Goal: Task Accomplishment & Management: Use online tool/utility

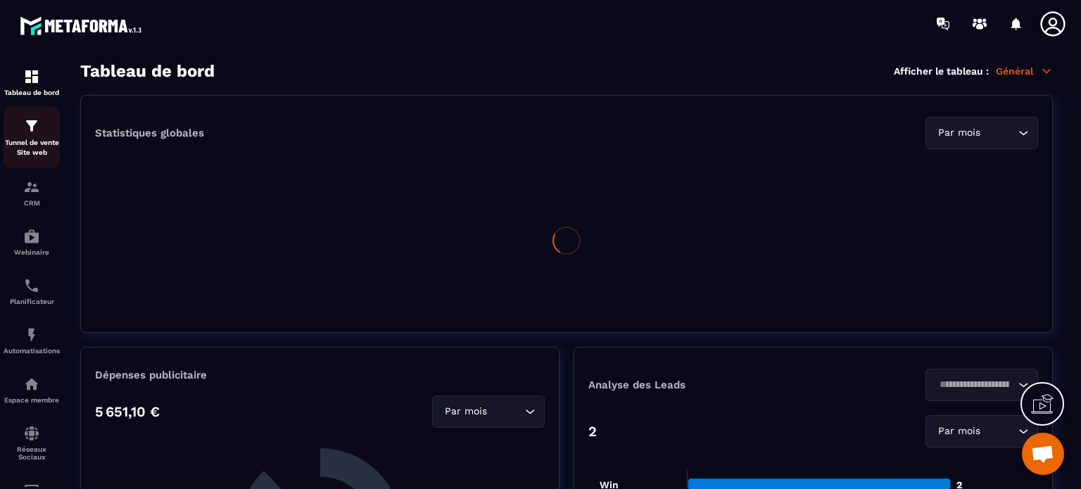
click at [20, 137] on div "Tunnel de vente Site web" at bounding box center [32, 138] width 56 height 40
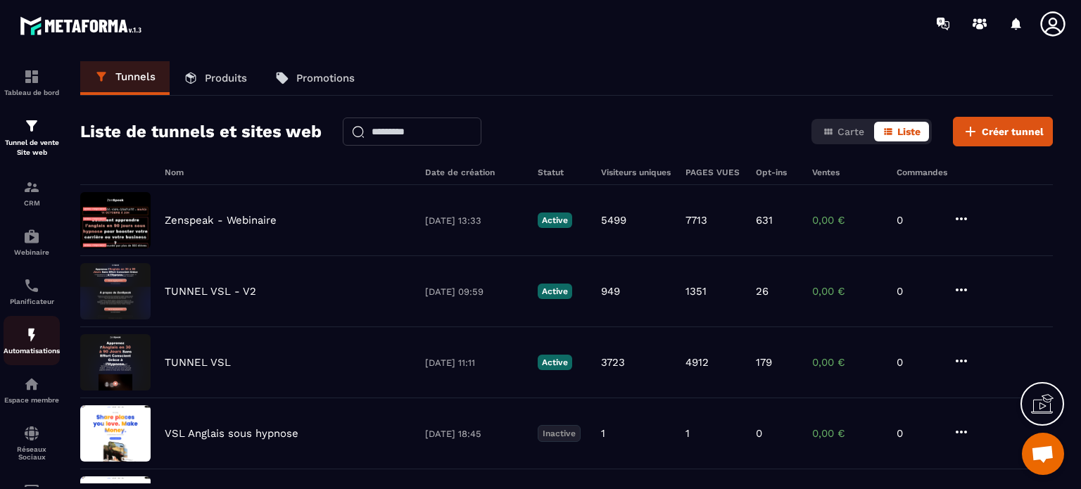
click at [31, 334] on img at bounding box center [31, 335] width 17 height 17
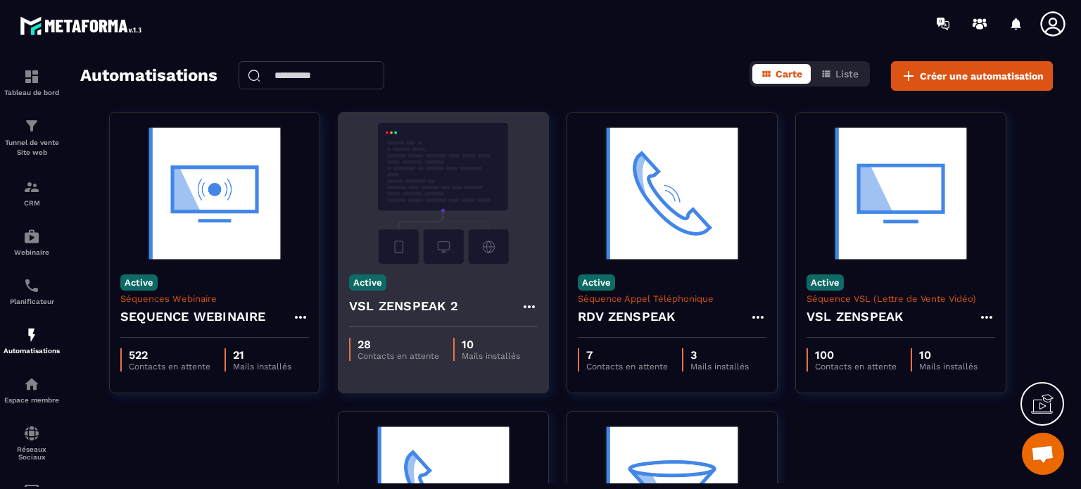
click at [488, 199] on img at bounding box center [443, 193] width 189 height 141
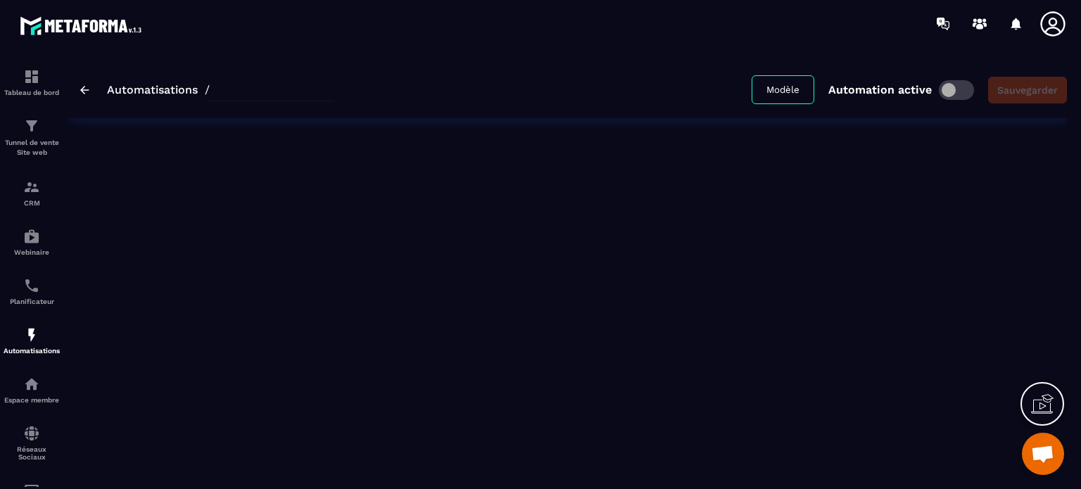
type input "**********"
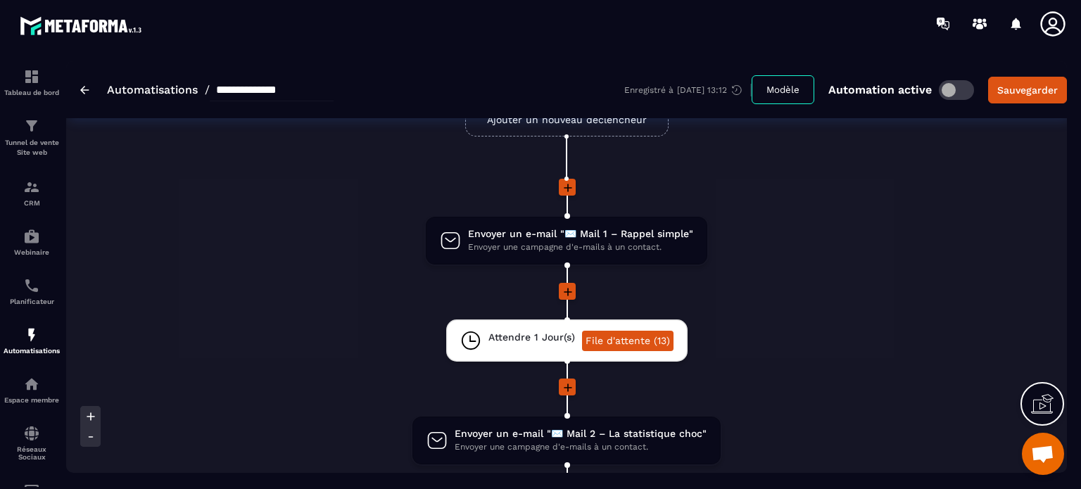
scroll to position [99, 0]
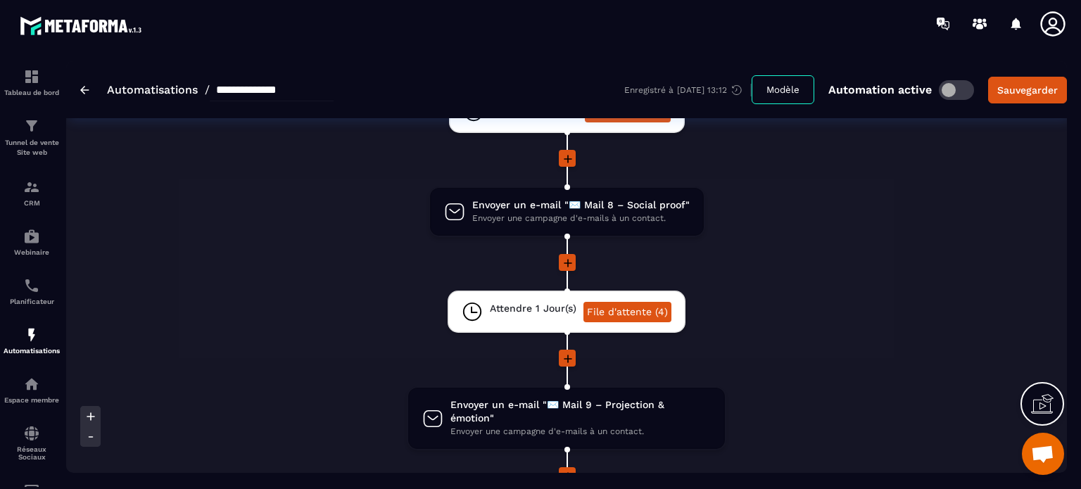
scroll to position [1534, 0]
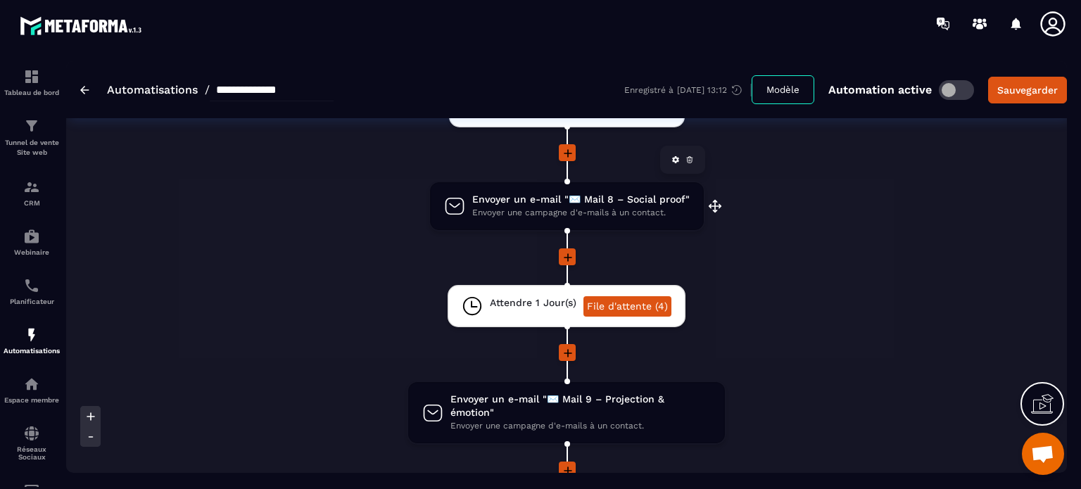
click at [595, 206] on span "Envoyer une campagne d'e-mails à un contact." at bounding box center [580, 212] width 217 height 13
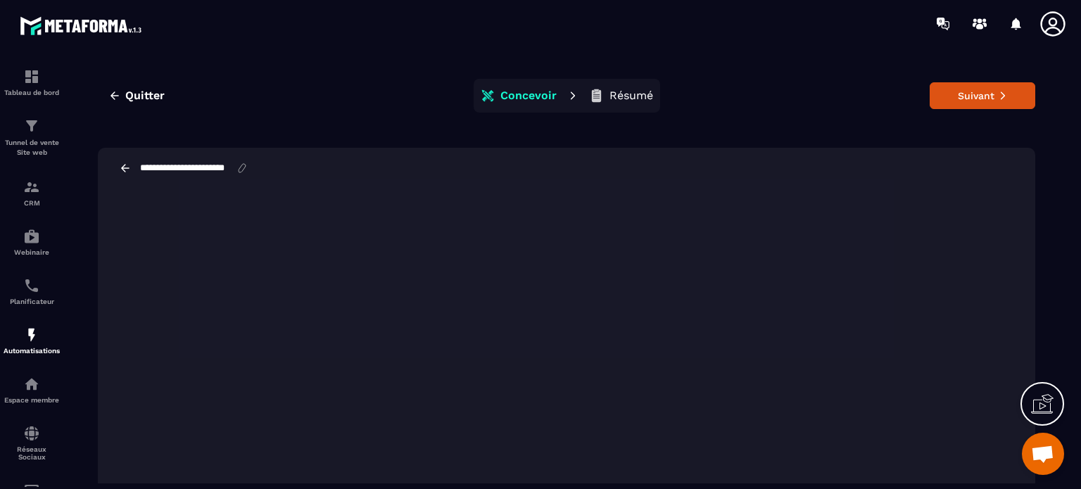
scroll to position [56, 0]
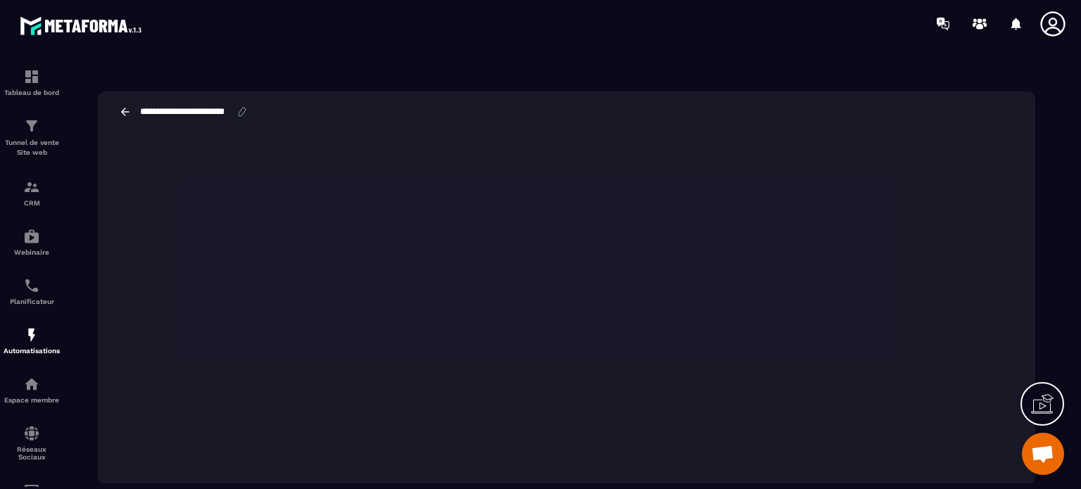
click at [121, 114] on icon at bounding box center [125, 112] width 13 height 13
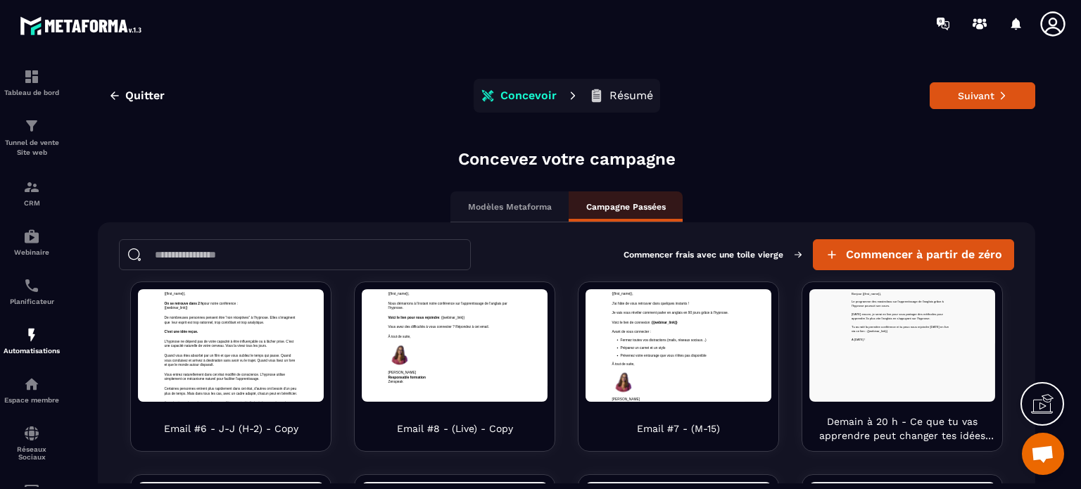
scroll to position [0, 0]
click at [149, 92] on span "Quitter" at bounding box center [144, 96] width 39 height 14
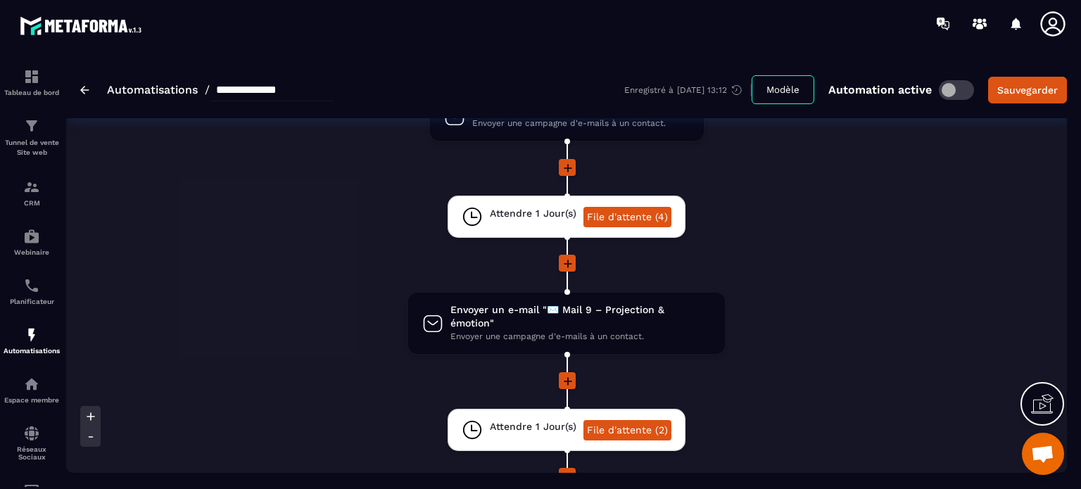
scroll to position [1689, 0]
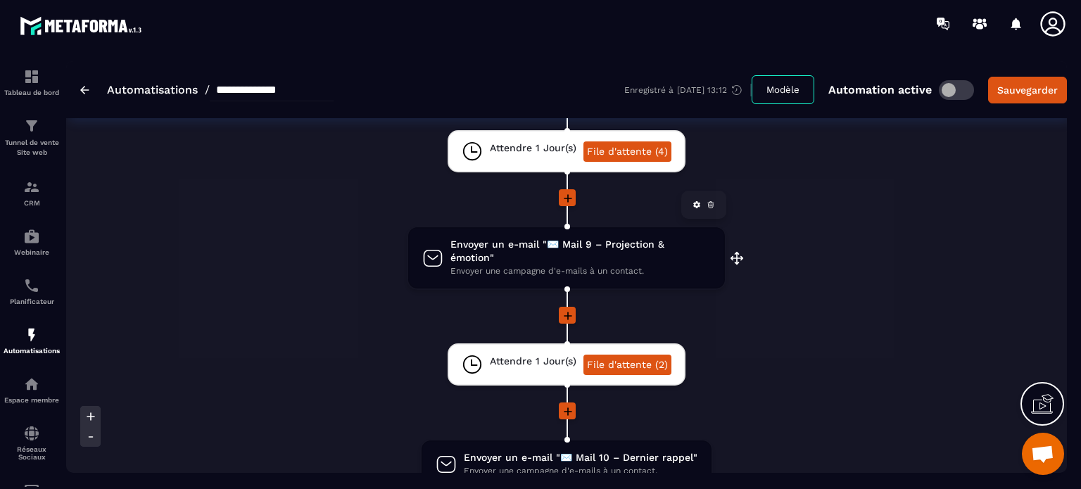
click at [493, 265] on span "Envoyer une campagne d'e-mails à un contact." at bounding box center [580, 271] width 260 height 13
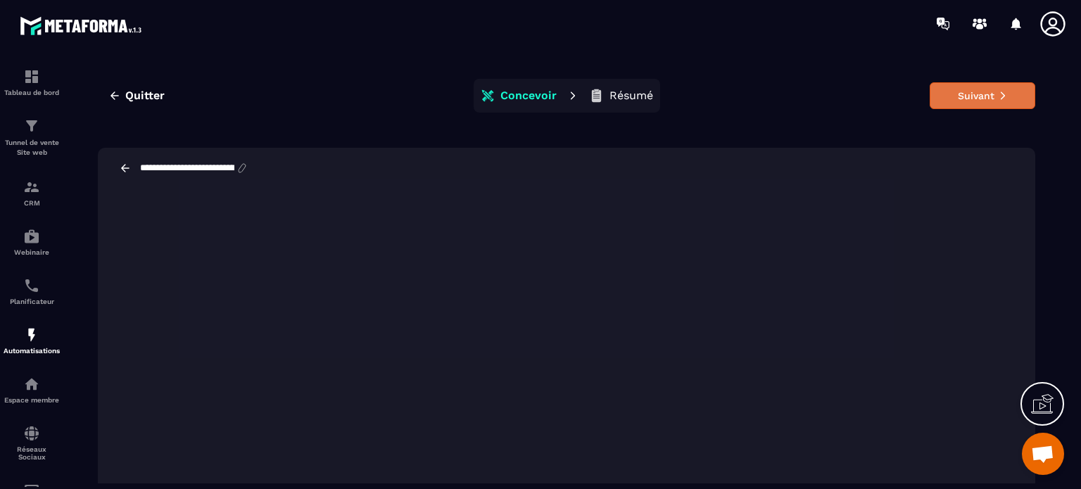
click at [1006, 97] on button "Suivant" at bounding box center [983, 95] width 106 height 27
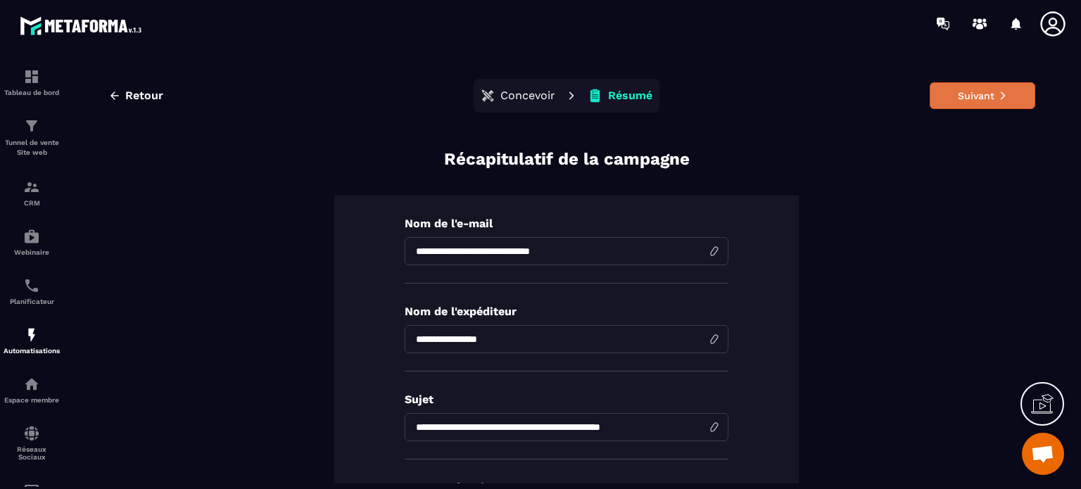
click at [1000, 94] on icon at bounding box center [1002, 96] width 4 height 8
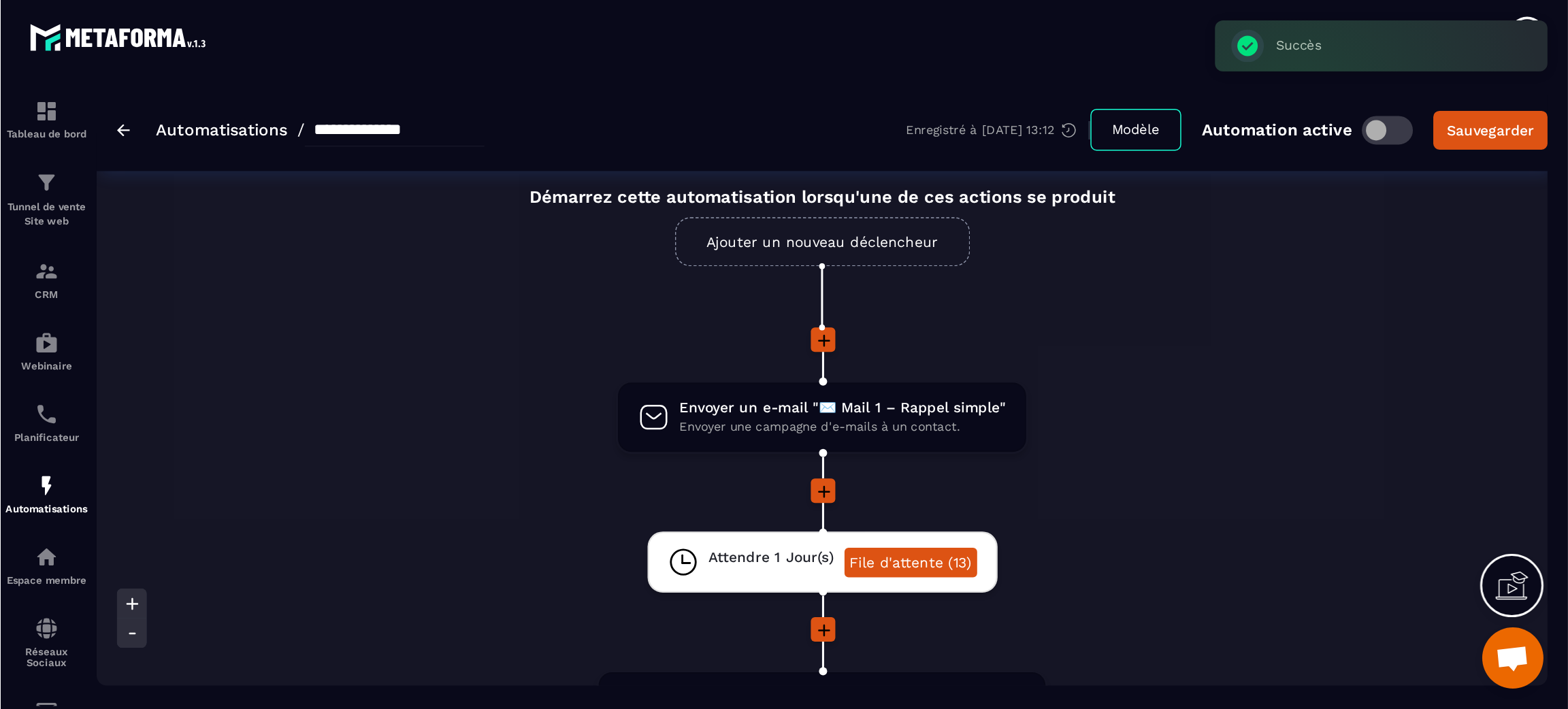
scroll to position [27, 0]
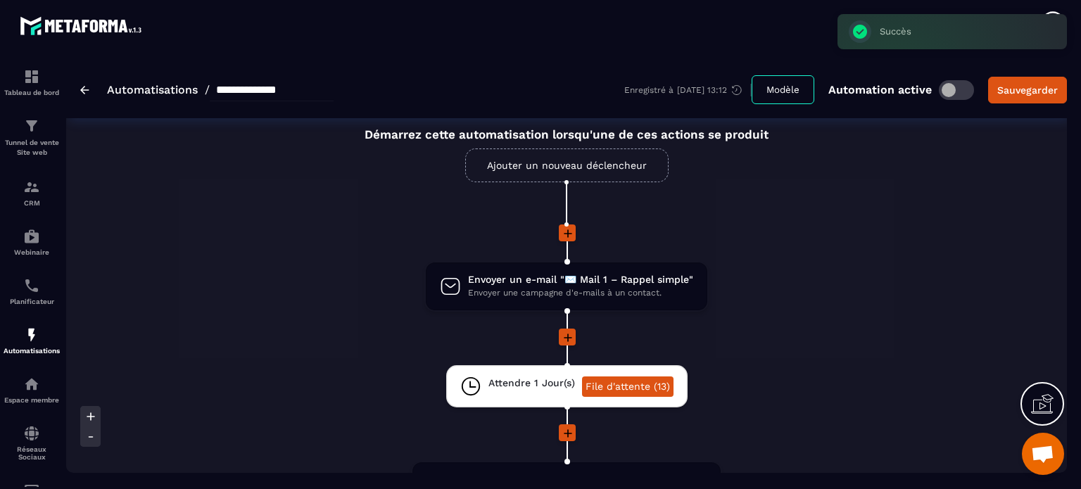
click at [78, 89] on div "**********" at bounding box center [566, 89] width 1001 height 57
click at [85, 87] on img at bounding box center [84, 90] width 9 height 8
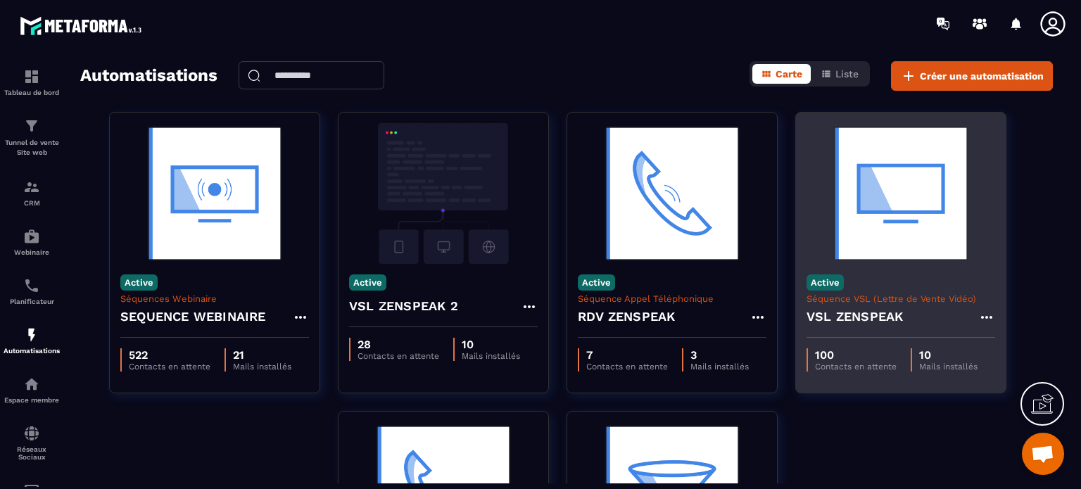
click at [864, 256] on img at bounding box center [901, 193] width 189 height 141
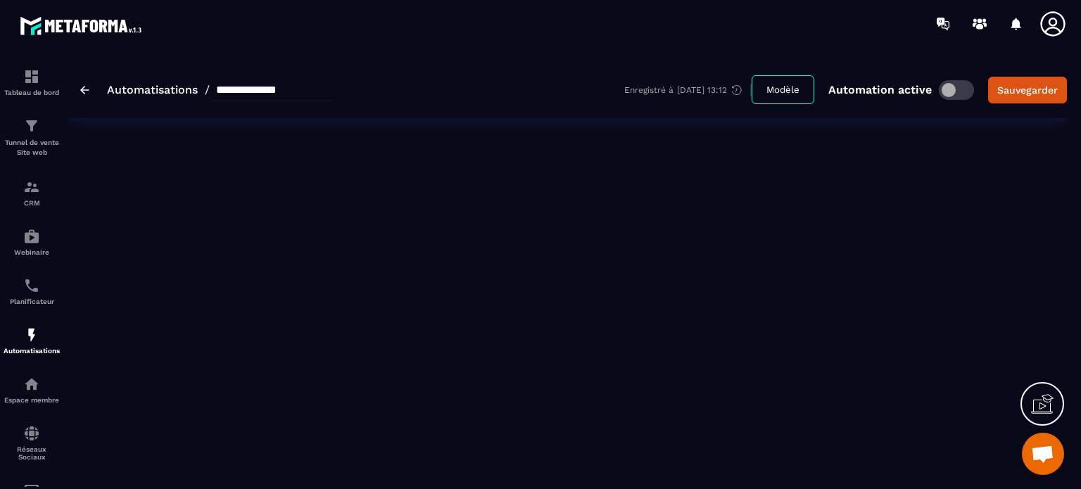
type input "**********"
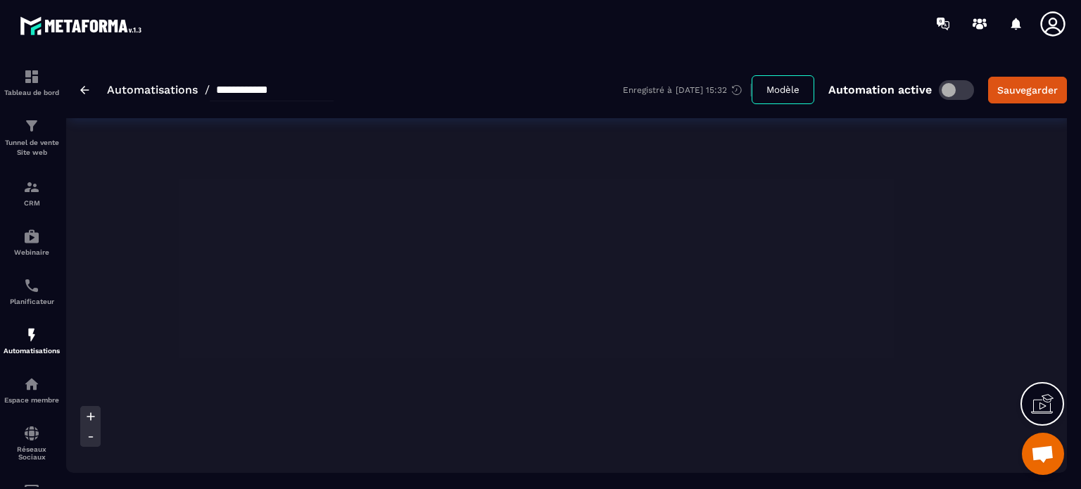
click at [84, 438] on icon at bounding box center [91, 437] width 14 height 14
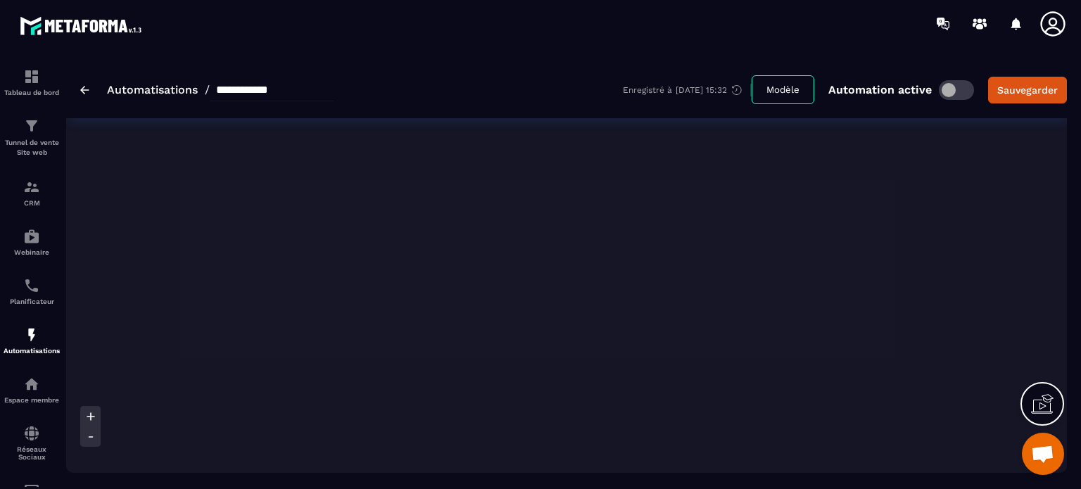
click at [84, 438] on icon at bounding box center [91, 437] width 14 height 14
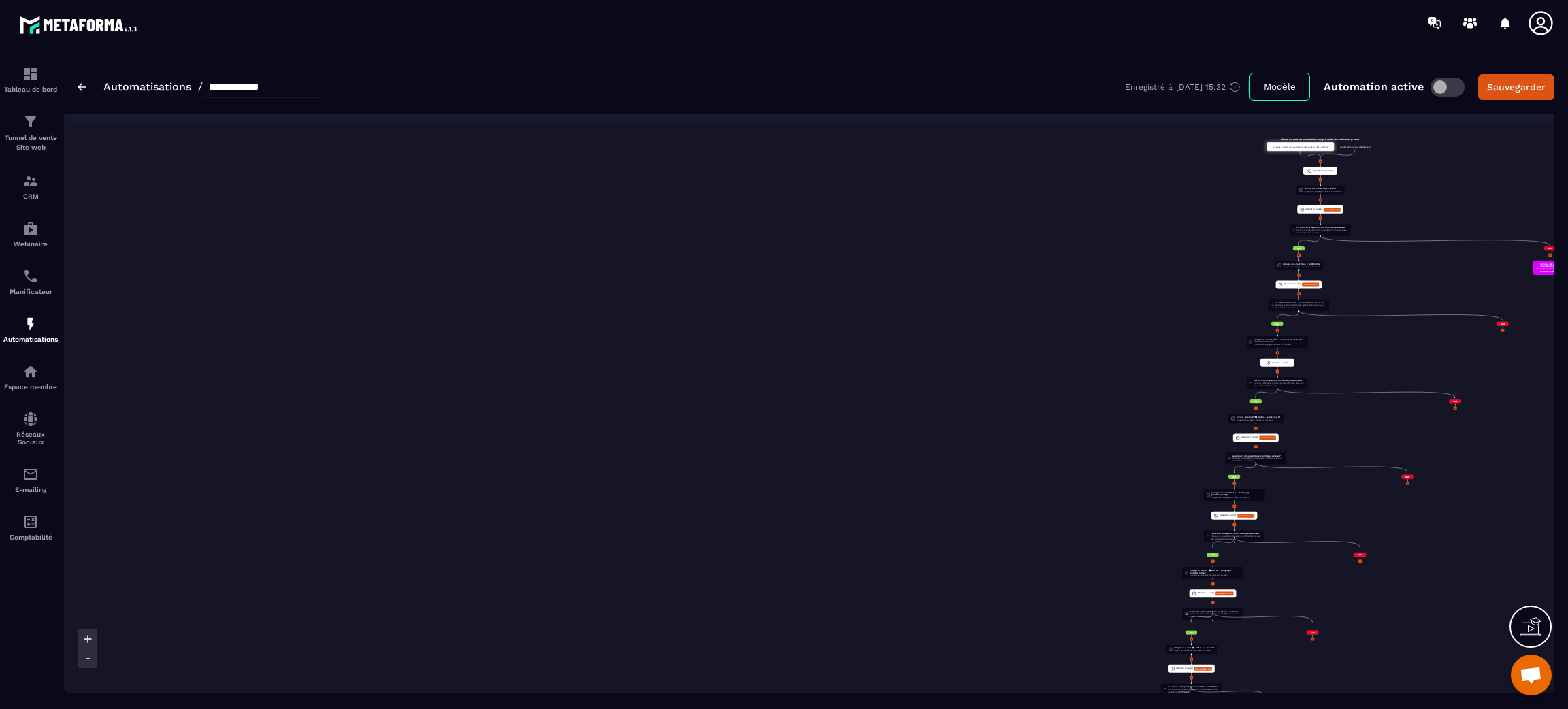
drag, startPoint x: 1013, startPoint y: 1, endPoint x: 866, endPoint y: 351, distance: 379.6
click at [1044, 192] on span "Envoyer une campagne d'e-mails à un contact." at bounding box center [1322, 191] width 38 height 3
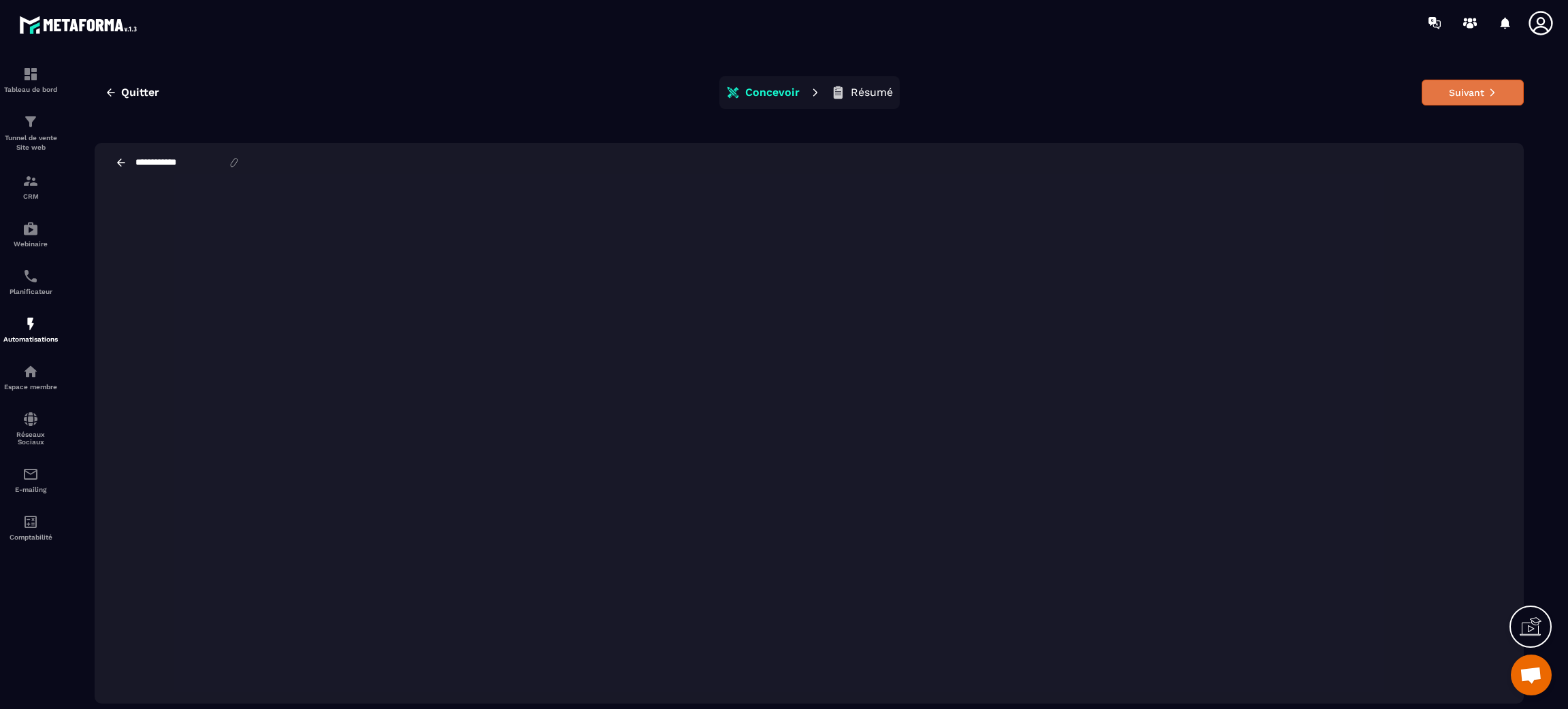
click at [1044, 88] on button "Suivant" at bounding box center [1472, 92] width 102 height 26
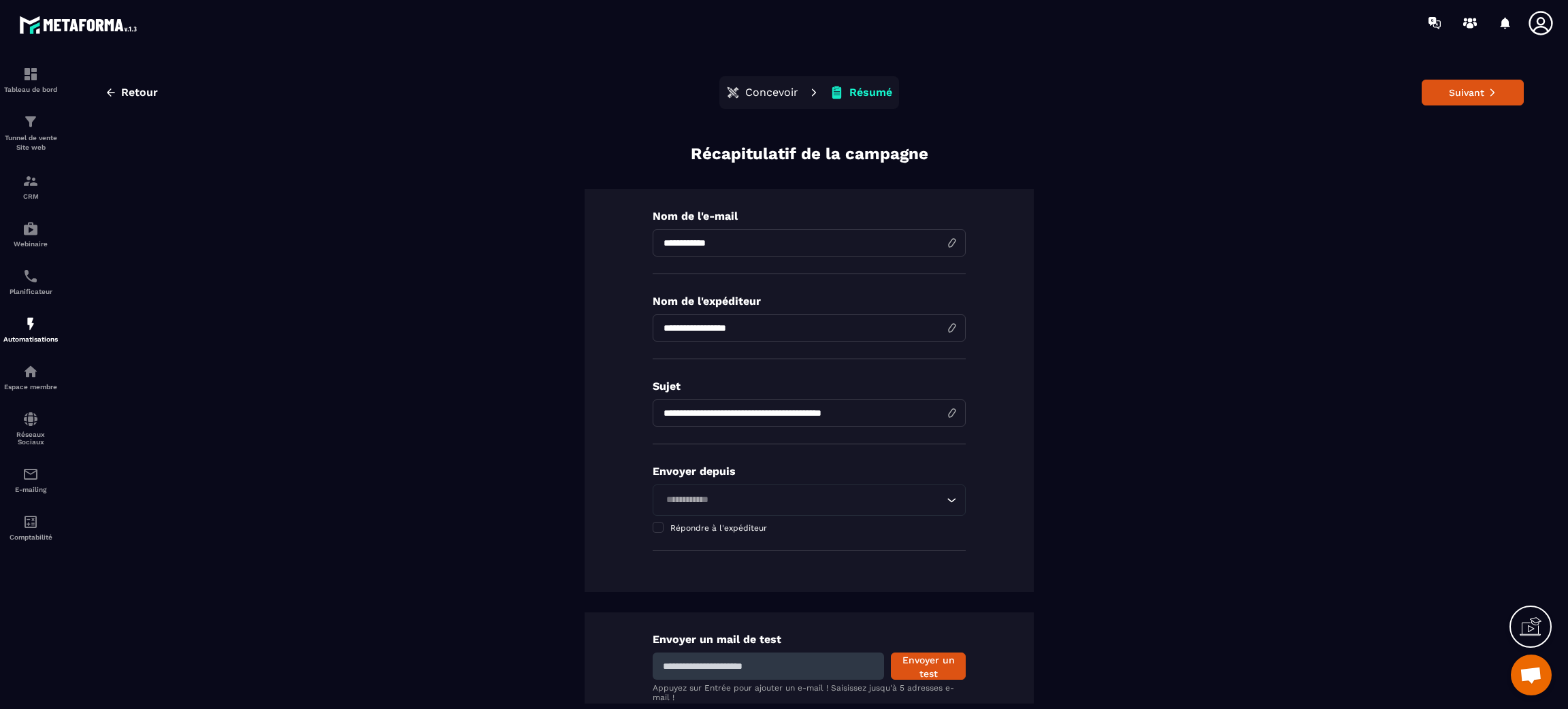
click at [1044, 88] on button "Suivant" at bounding box center [1472, 92] width 102 height 26
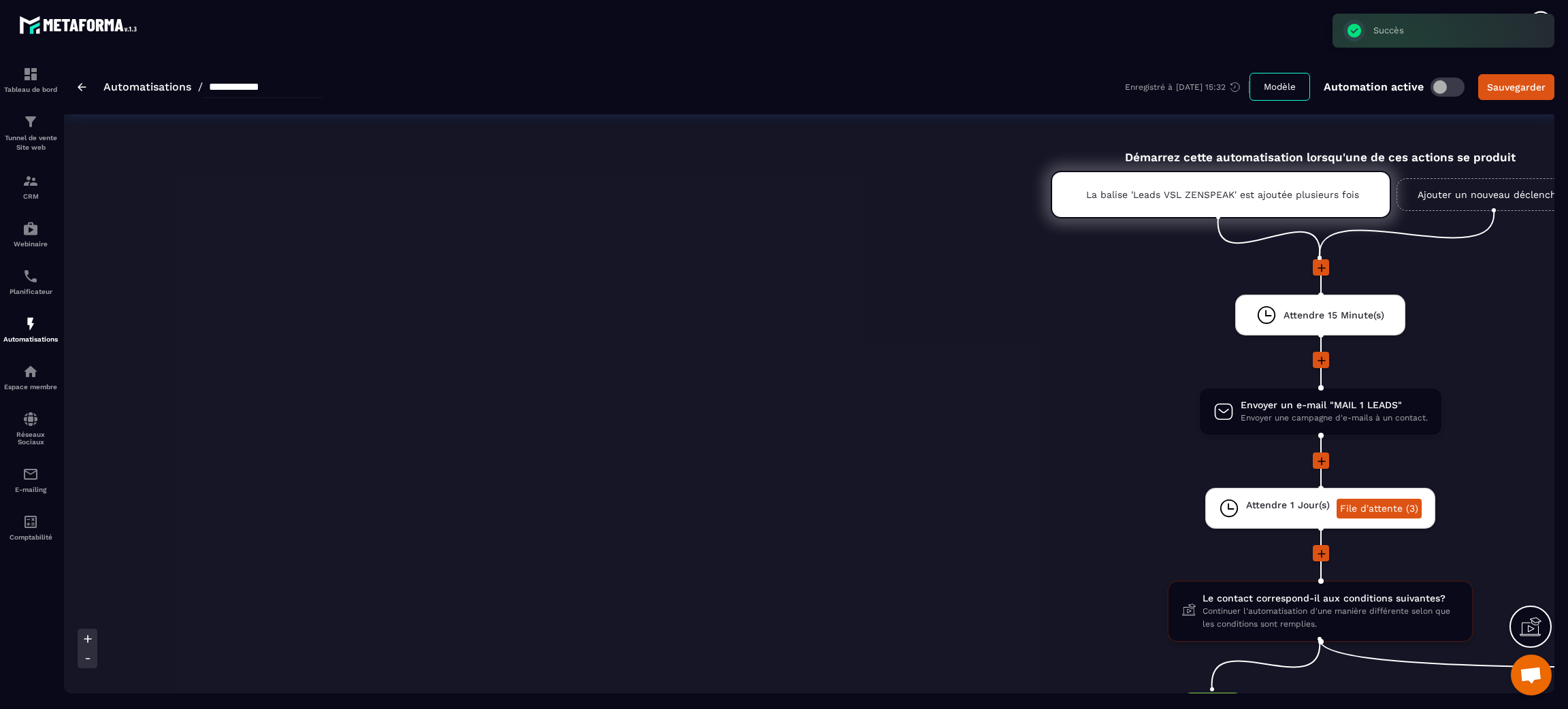
click at [1044, 434] on li "Envoyer un e-mail "MAIL 1 LEADS" Envoyer une campagne d'e-mails à un contact. d…" at bounding box center [1320, 420] width 2512 height 66
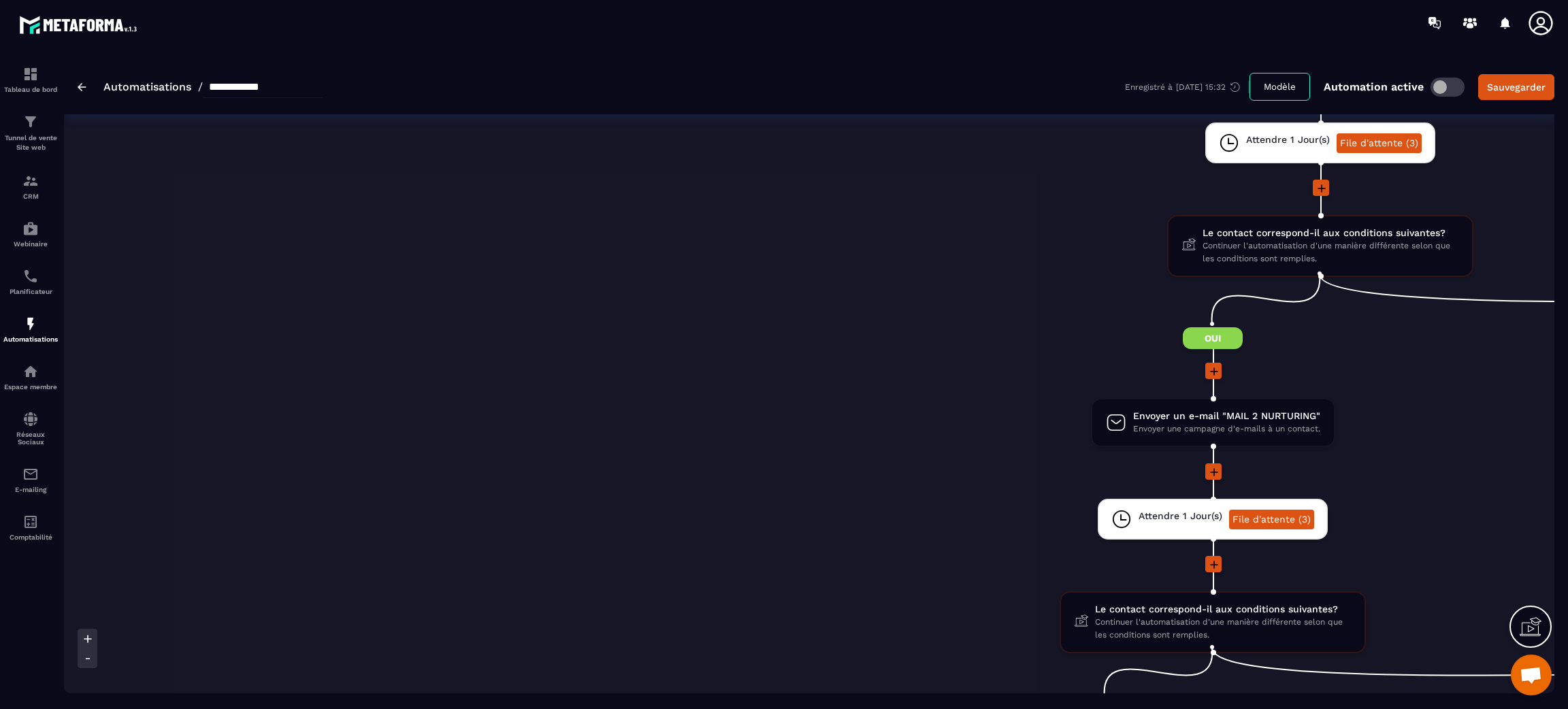
scroll to position [368, 0]
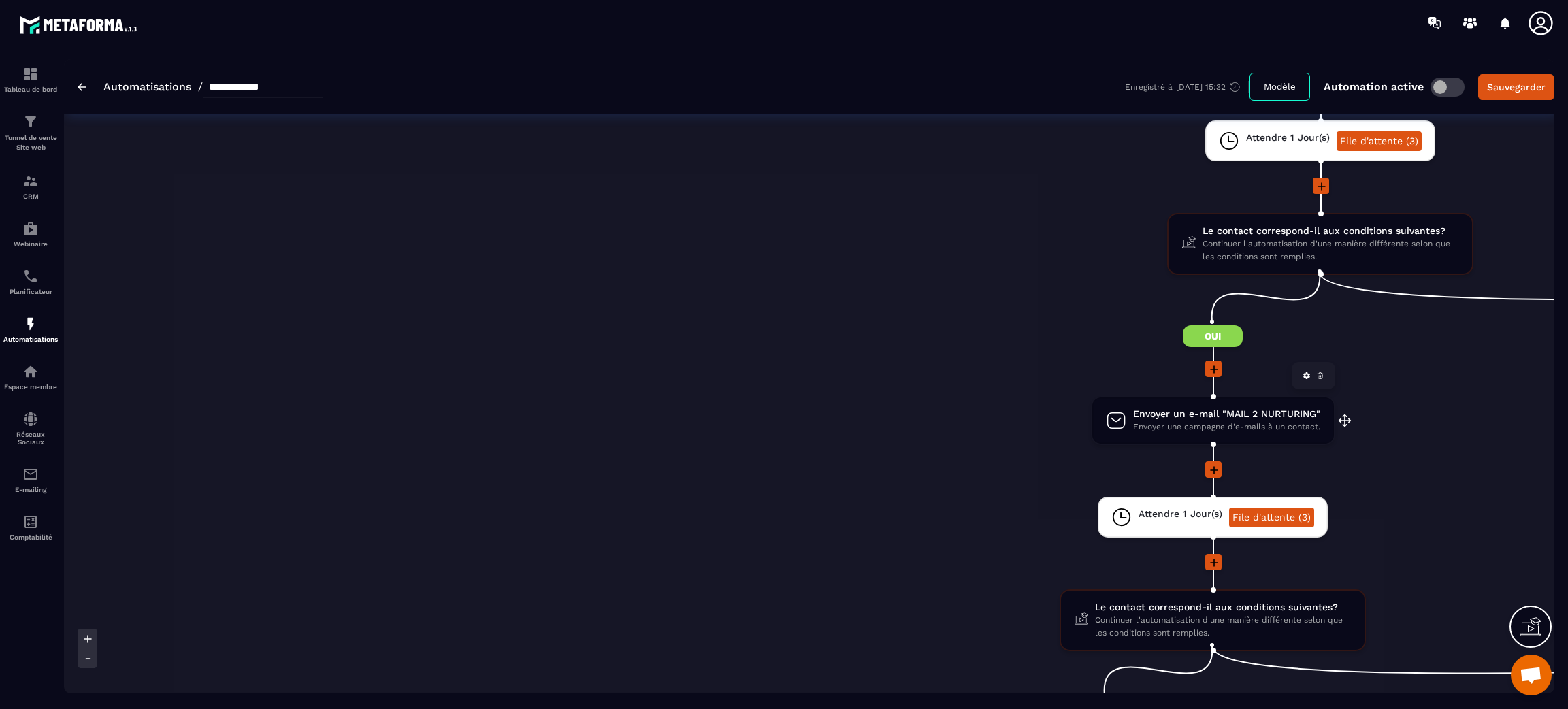
click at [1044, 427] on span "Envoyer une campagne d'e-mails à un contact." at bounding box center [1227, 427] width 188 height 13
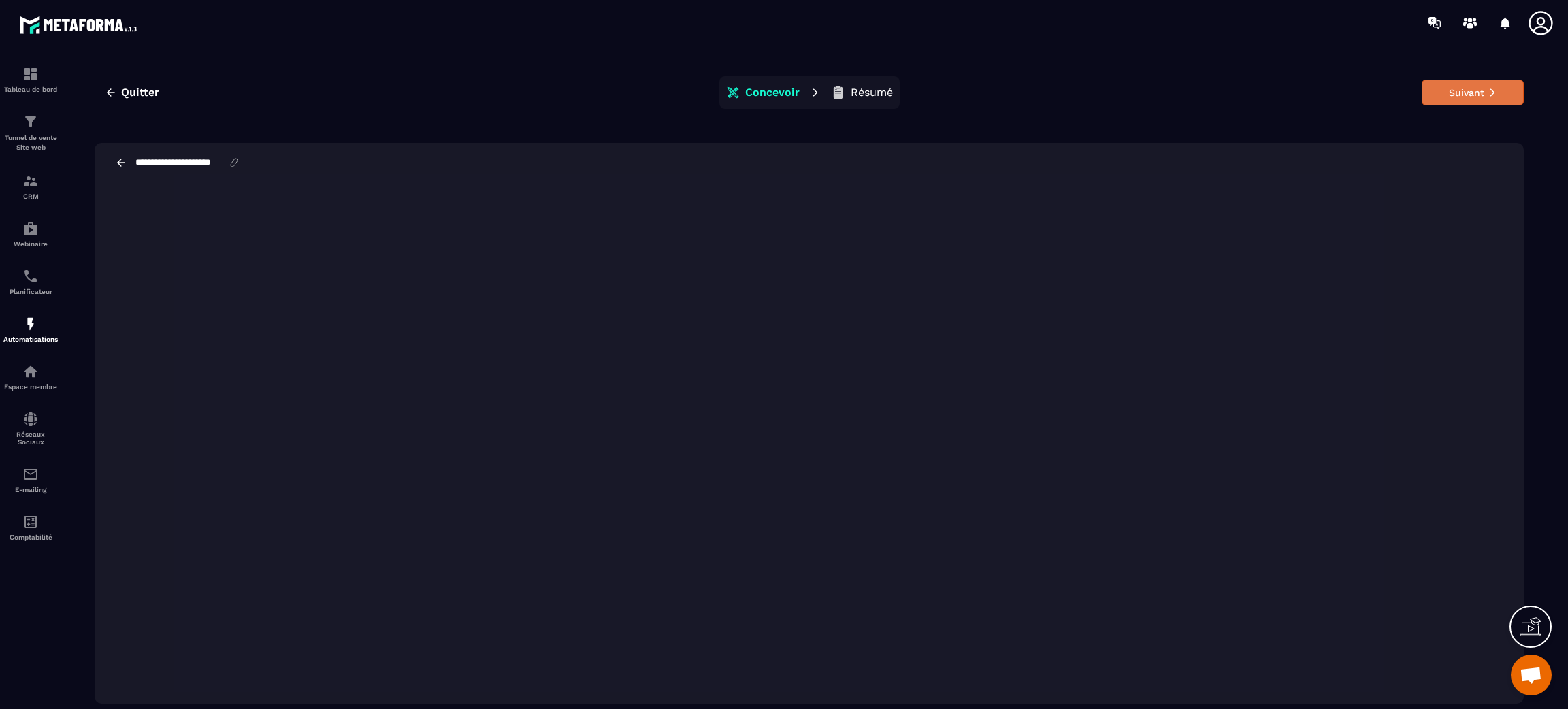
click at [1044, 94] on button "Suivant" at bounding box center [1472, 92] width 102 height 26
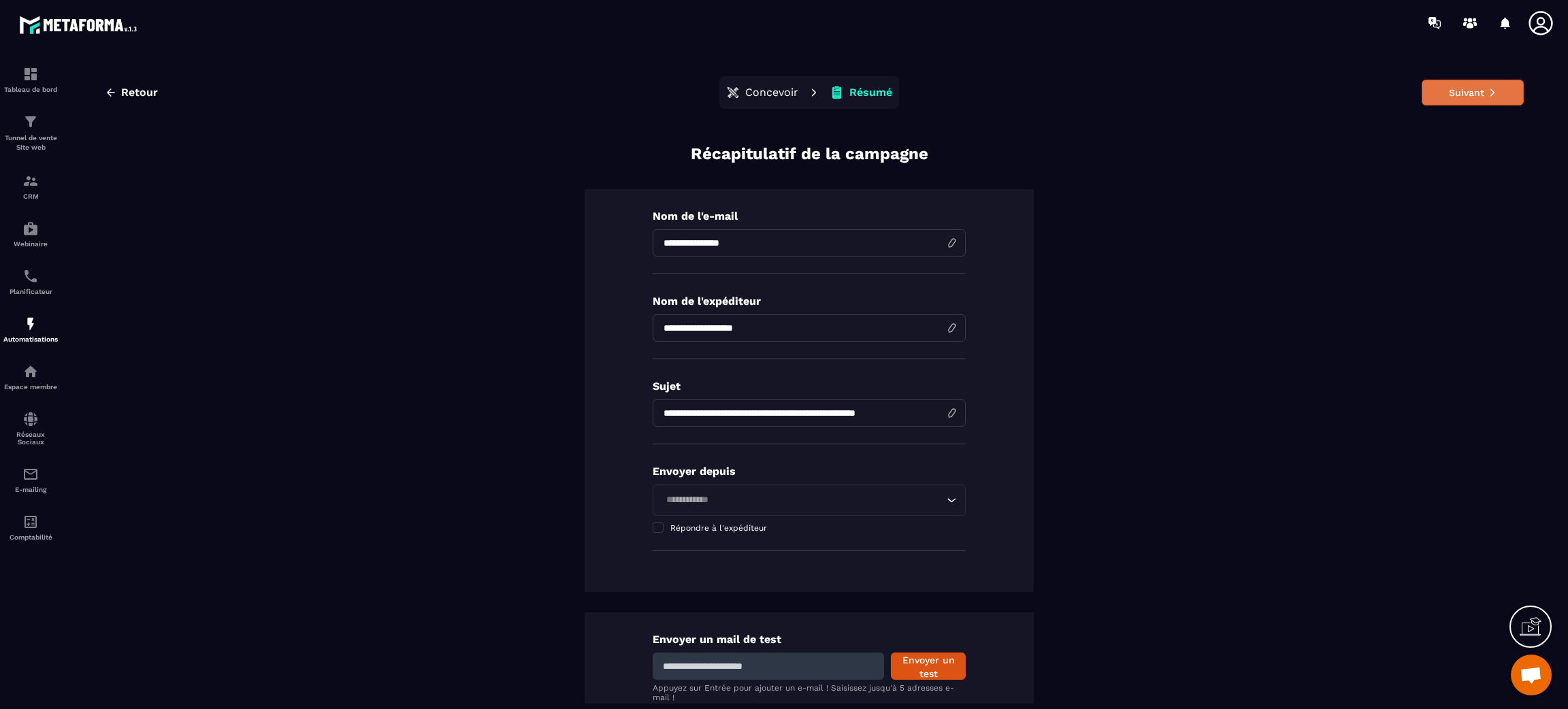
click at [1044, 79] on button "Suivant" at bounding box center [1472, 92] width 102 height 26
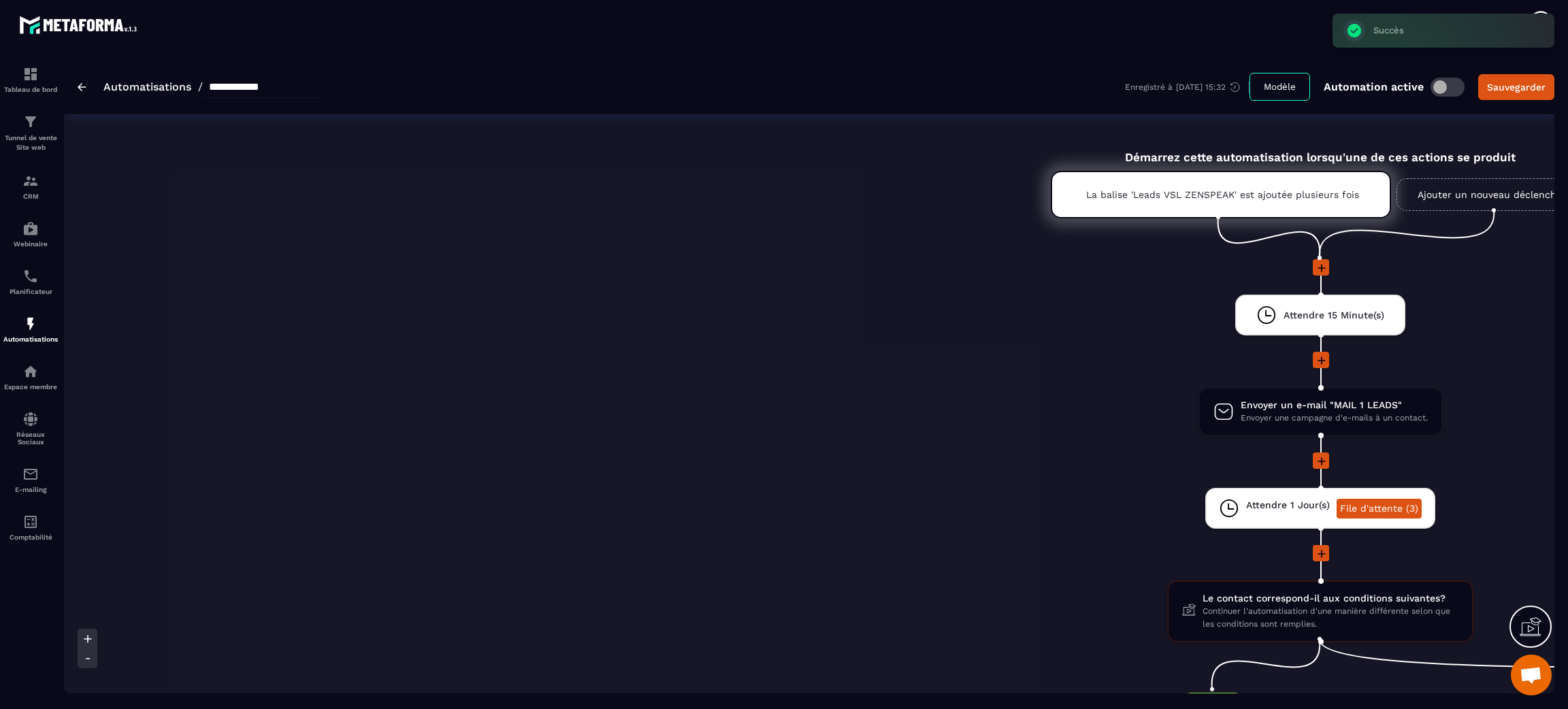
click at [947, 472] on li "Attendre 1 Jour(s) File d'attente (3) drag-arrow" at bounding box center [1320, 517] width 2512 height 57
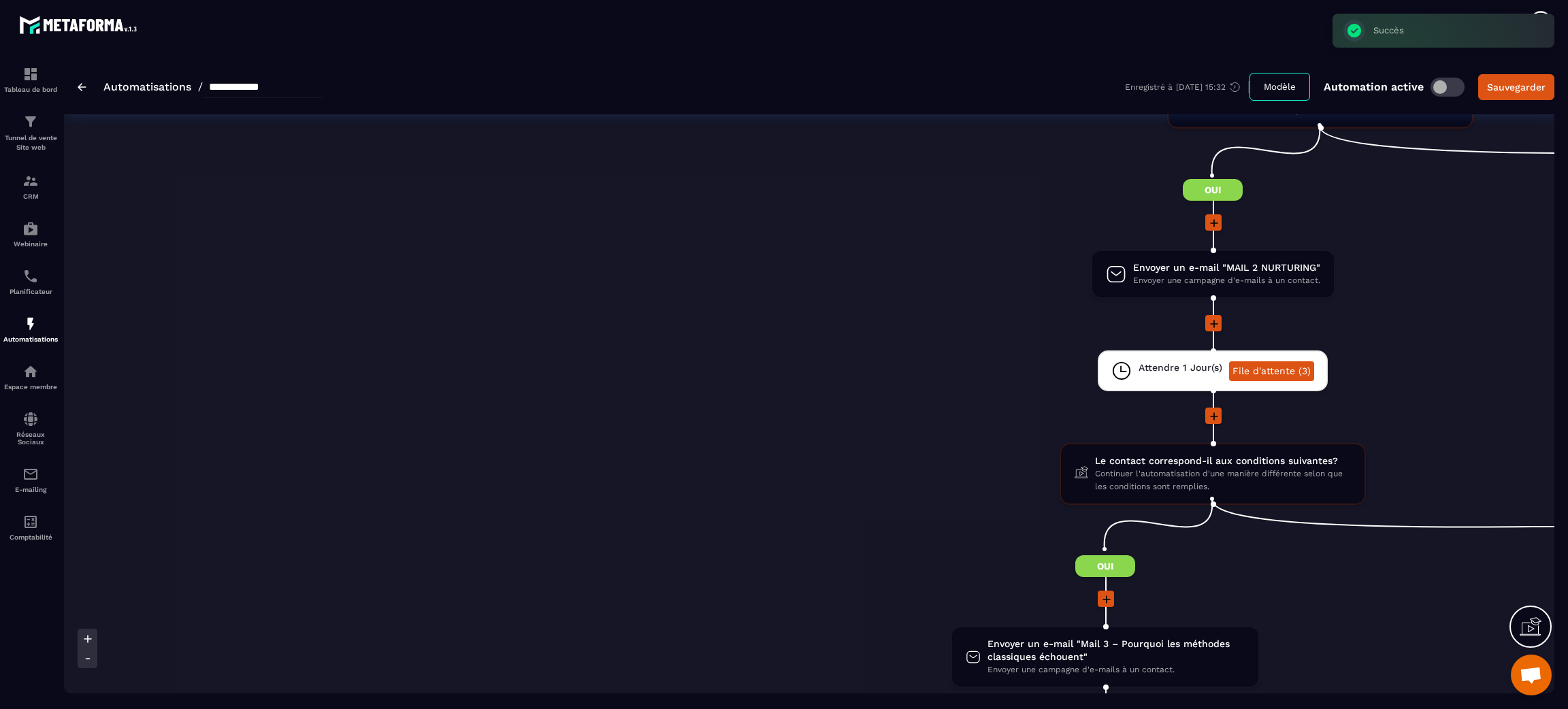
scroll to position [530, 0]
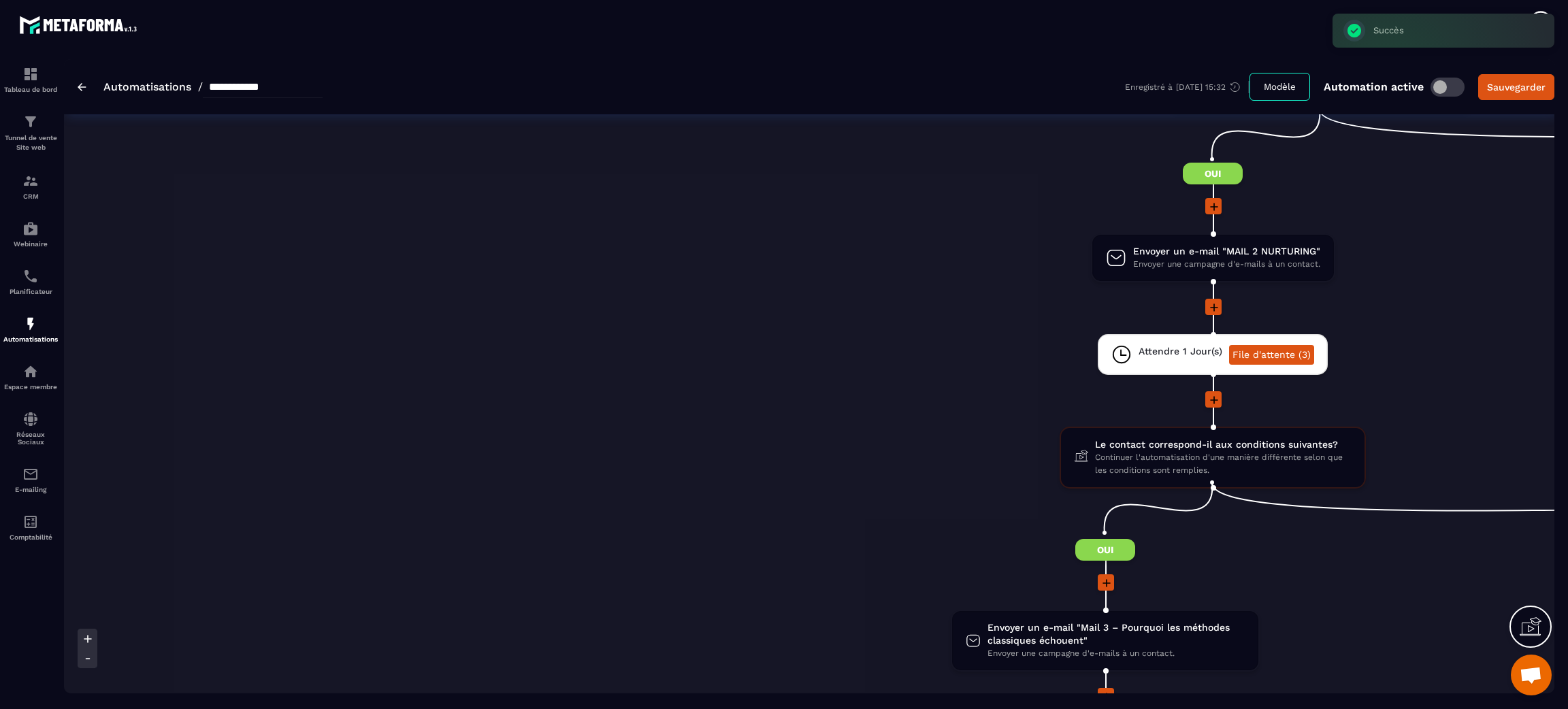
click at [944, 373] on li "Attendre 1 Jour(s) File d'attente (3) drag-arrow" at bounding box center [1212, 363] width 2252 height 57
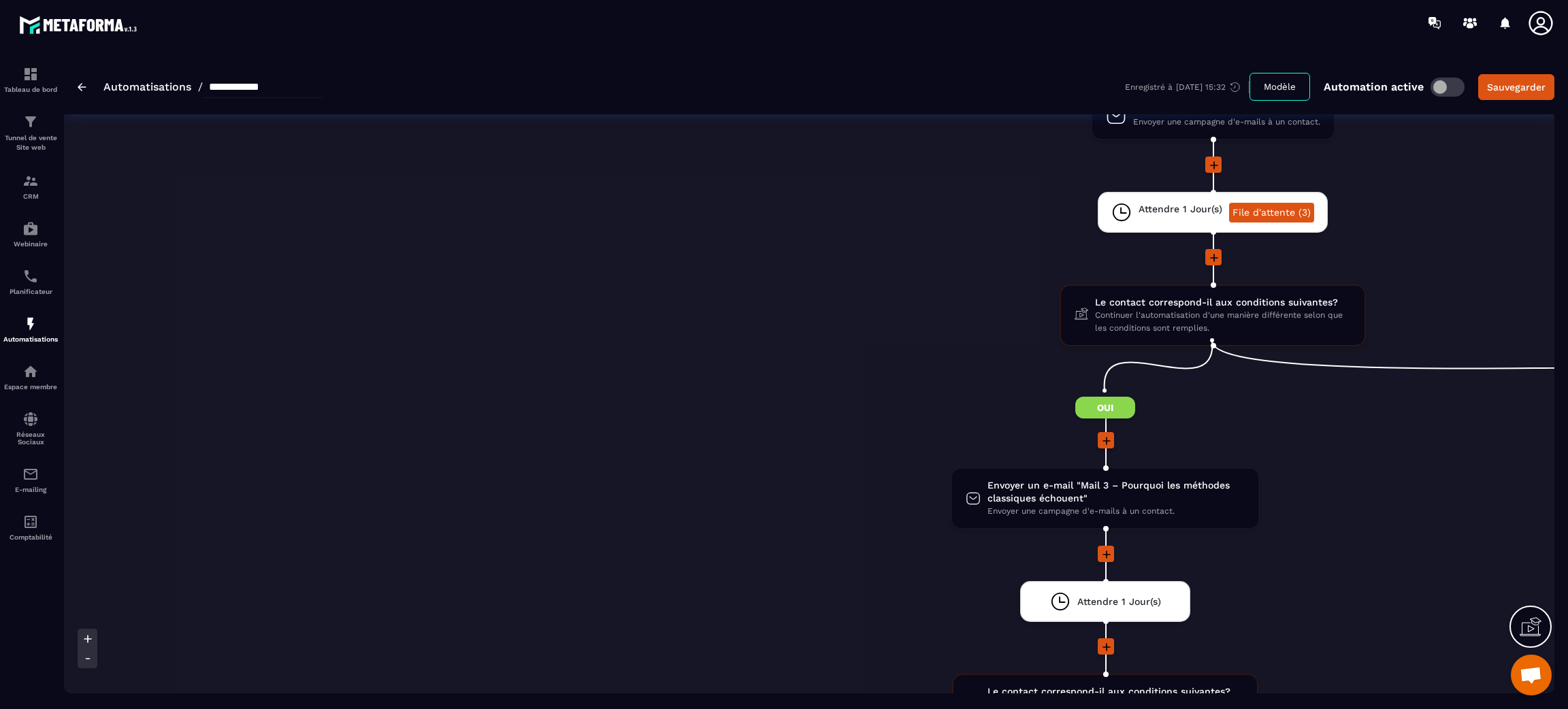
scroll to position [694, 0]
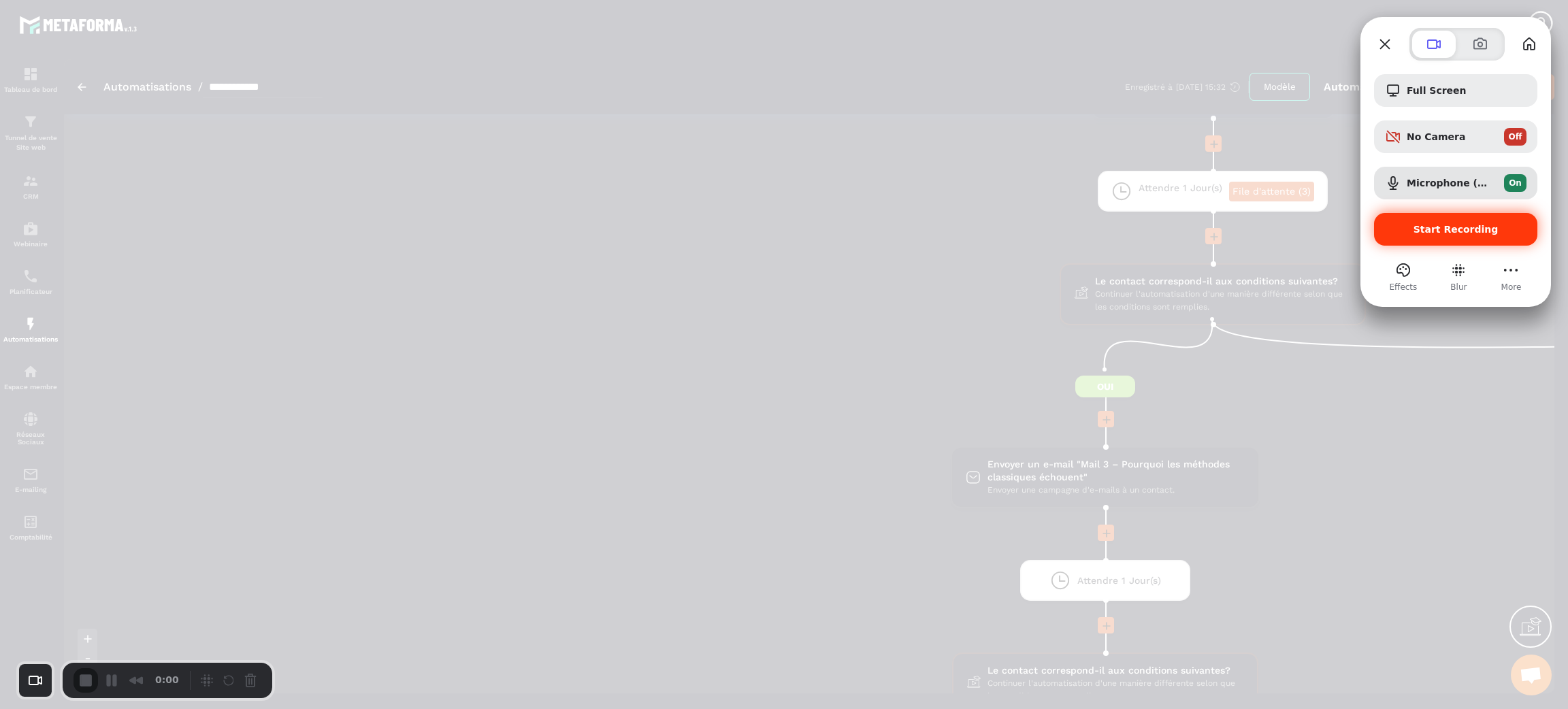
click at [1044, 231] on span "Start Recording" at bounding box center [1456, 229] width 85 height 11
